Goal: Task Accomplishment & Management: Use online tool/utility

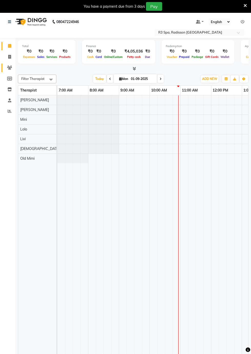
click at [10, 68] on icon at bounding box center [9, 68] width 5 height 4
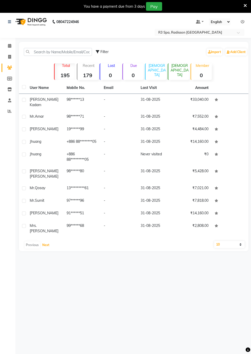
click at [48, 242] on button "Next" at bounding box center [46, 245] width 10 height 7
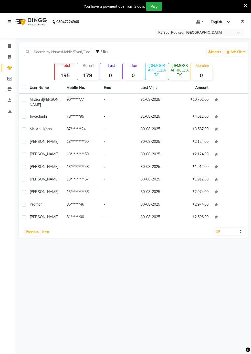
click at [46, 231] on button "Next" at bounding box center [46, 232] width 10 height 7
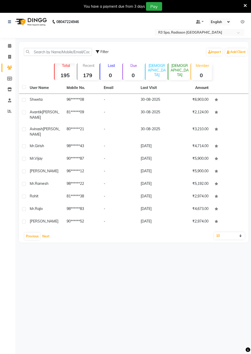
click at [45, 233] on button "Next" at bounding box center [46, 236] width 10 height 7
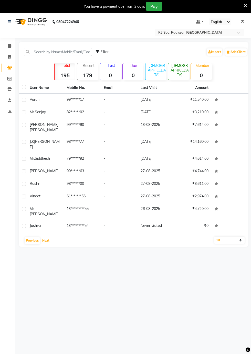
click at [45, 237] on button "Next" at bounding box center [46, 240] width 10 height 7
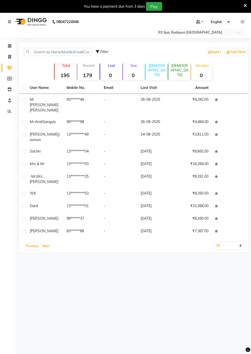
click at [46, 243] on button "Next" at bounding box center [46, 246] width 10 height 7
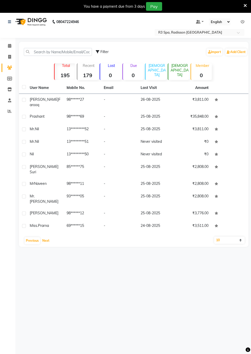
click at [48, 237] on button "Next" at bounding box center [46, 240] width 10 height 7
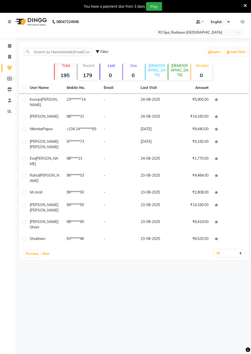
click at [47, 250] on button "Next" at bounding box center [46, 253] width 10 height 7
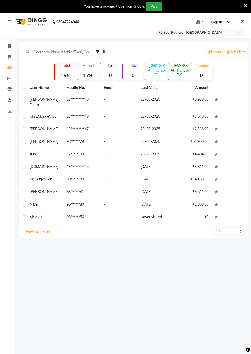
click at [47, 236] on button "Next" at bounding box center [46, 232] width 10 height 7
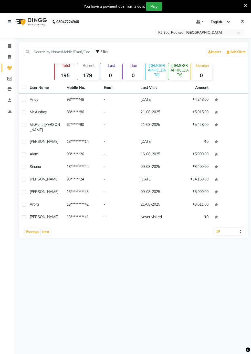
click at [128, 216] on td "-" at bounding box center [119, 217] width 37 height 13
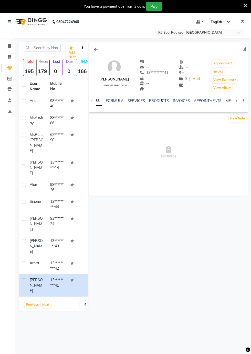
scroll to position [0, 22]
click at [219, 72] on button "Invoice" at bounding box center [218, 71] width 13 height 7
select select "service"
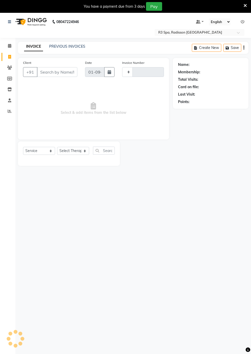
type input "0257"
select select "8678"
type input "13*********41"
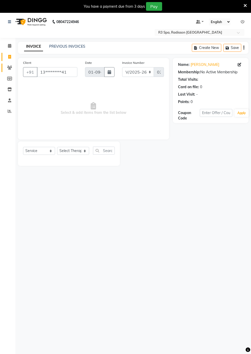
click at [10, 68] on icon at bounding box center [9, 68] width 5 height 4
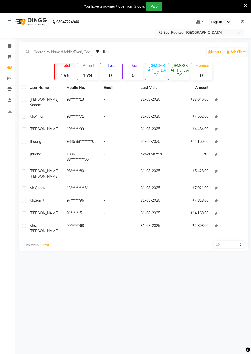
click at [47, 242] on button "Next" at bounding box center [46, 245] width 10 height 7
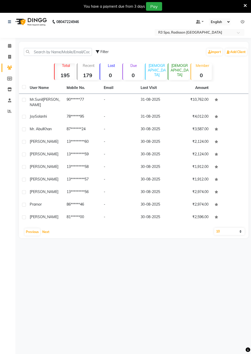
click at [47, 230] on button "Next" at bounding box center [46, 232] width 10 height 7
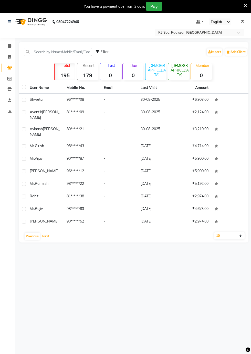
click at [47, 233] on button "Next" at bounding box center [46, 236] width 10 height 7
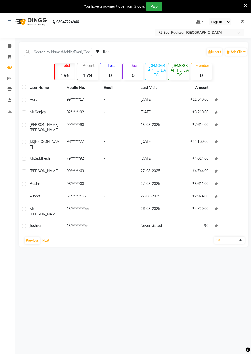
click at [46, 237] on button "Next" at bounding box center [46, 240] width 10 height 7
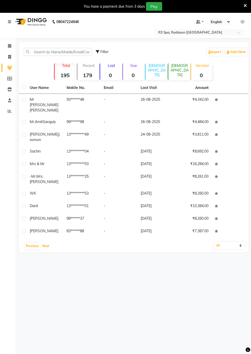
click at [47, 243] on button "Next" at bounding box center [46, 246] width 10 height 7
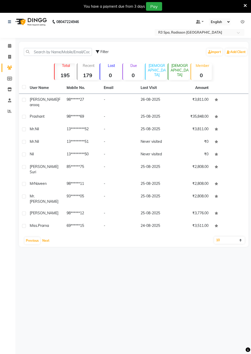
click at [46, 237] on button "Next" at bounding box center [46, 240] width 10 height 7
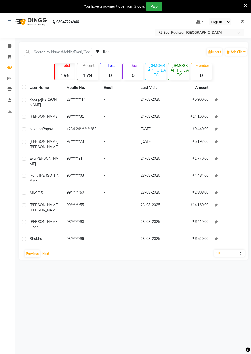
click at [46, 250] on button "Next" at bounding box center [46, 253] width 10 height 7
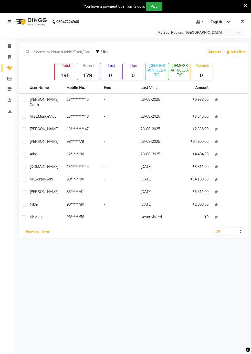
click at [47, 235] on button "Next" at bounding box center [46, 232] width 10 height 7
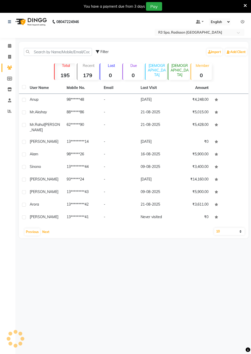
click at [45, 230] on button "Next" at bounding box center [46, 232] width 10 height 7
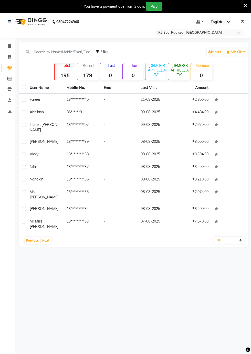
click at [51, 225] on td "Mr Miss [PERSON_NAME]" at bounding box center [45, 224] width 37 height 17
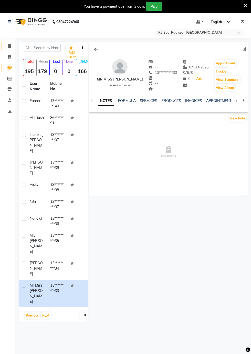
click at [9, 46] on icon at bounding box center [9, 46] width 3 height 4
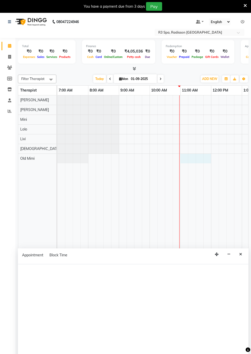
scroll to position [0, 17]
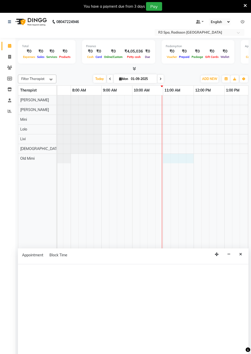
select select "90041"
select select "tentative"
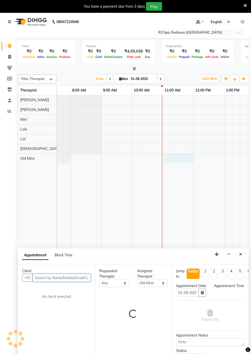
select select "660"
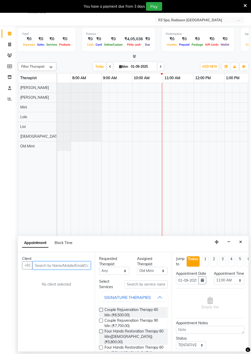
scroll to position [0, 1]
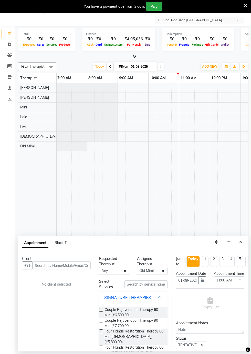
click at [243, 237] on div "Appointment Block Time" at bounding box center [133, 244] width 231 height 16
click at [244, 245] on button "Close" at bounding box center [240, 242] width 7 height 8
